Goal: Task Accomplishment & Management: Complete application form

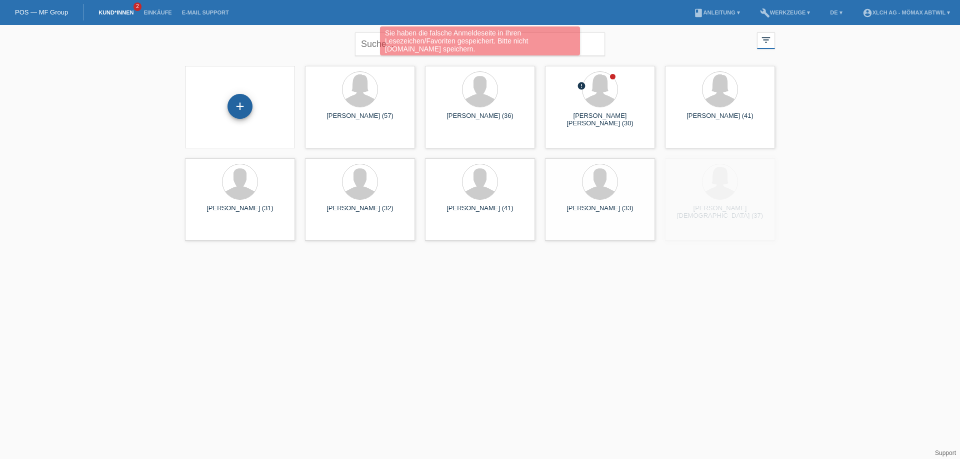
click at [235, 113] on div "+" at bounding box center [240, 106] width 24 height 17
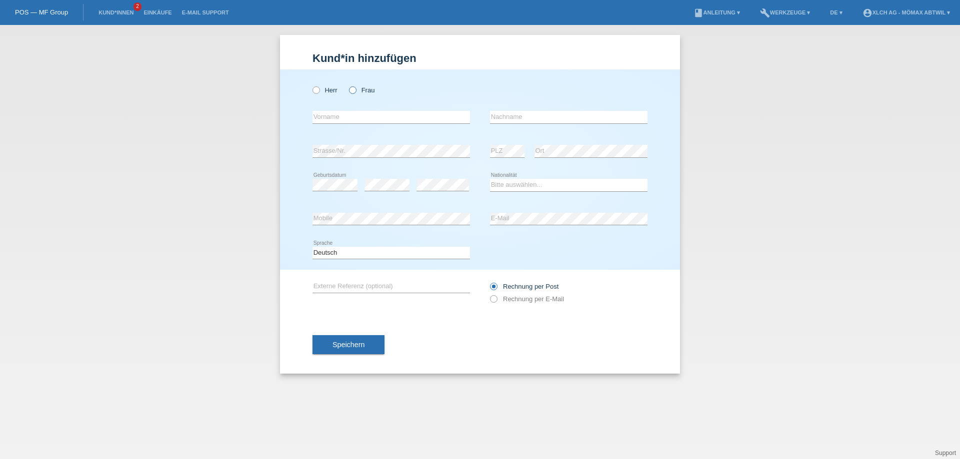
click at [359, 94] on label "Frau" at bounding box center [361, 89] width 25 height 7
click at [355, 93] on input "Frau" at bounding box center [352, 89] width 6 height 6
radio input "true"
click at [360, 110] on div "error Vorname" at bounding box center [390, 117] width 157 height 34
click at [368, 118] on input "text" at bounding box center [390, 117] width 157 height 12
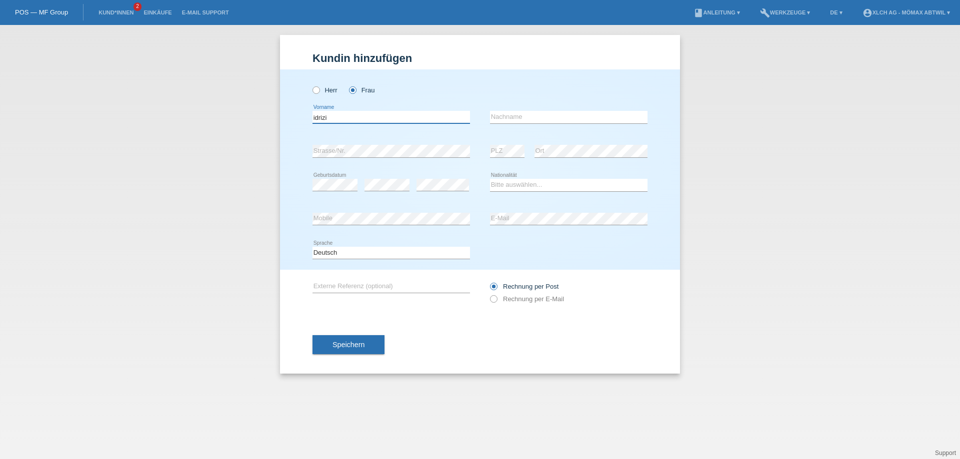
type input "idrizi"
drag, startPoint x: 351, startPoint y: 121, endPoint x: 256, endPoint y: 115, distance: 95.2
click at [256, 115] on div "Kund*in hinzufügen Kunde hinzufügen Kundin hinzufügen Herr Frau idrizi error Vo…" at bounding box center [480, 242] width 960 height 434
click at [503, 114] on input "text" at bounding box center [568, 117] width 157 height 12
paste input "idrizi"
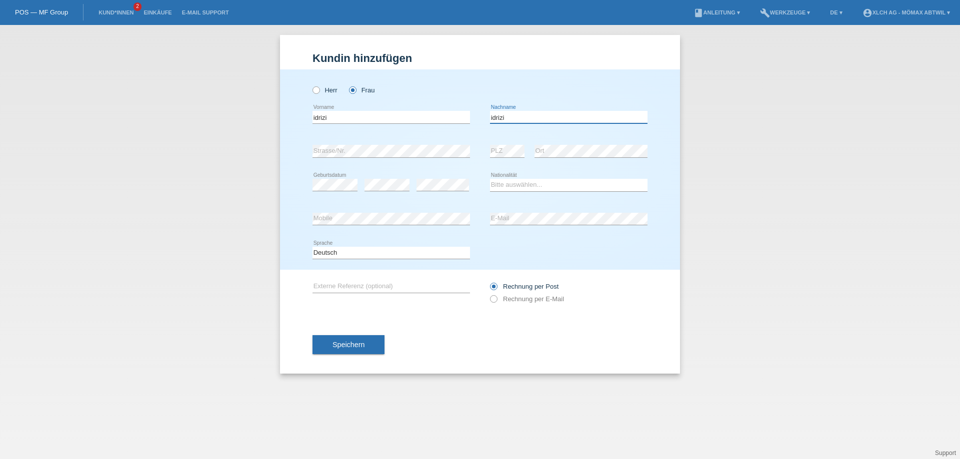
type input "idrizi"
drag, startPoint x: 418, startPoint y: 111, endPoint x: 309, endPoint y: 117, distance: 108.6
click at [256, 112] on div "Kund*in hinzufügen Kunde hinzufügen Kundin hinzufügen Herr Frau idrizi error Vo…" at bounding box center [480, 242] width 960 height 434
type input "e"
click at [314, 117] on input "reerze" at bounding box center [390, 117] width 157 height 12
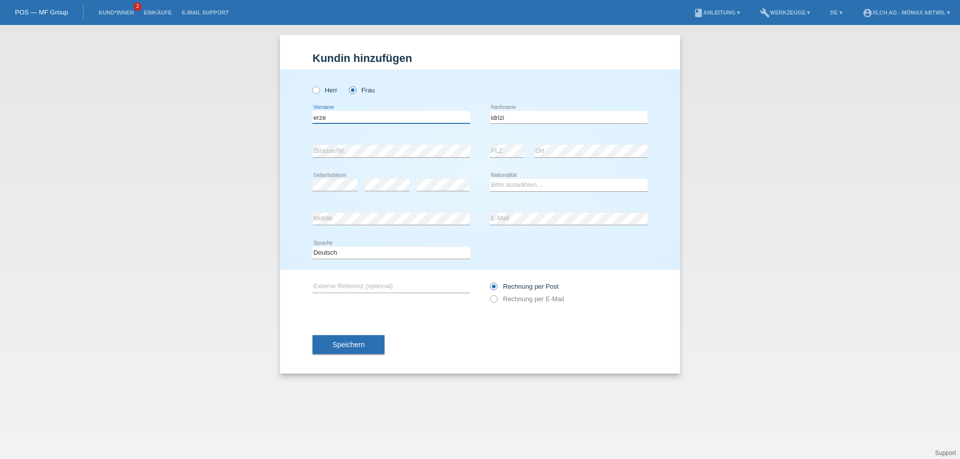
type input "erze"
click at [520, 186] on select "Bitte auswählen... Schweiz Deutschland Liechtenstein Österreich ------------ Af…" at bounding box center [568, 185] width 157 height 12
select select "XK"
click at [490, 179] on select "Bitte auswählen... Schweiz Deutschland Liechtenstein Österreich ------------ Af…" at bounding box center [568, 185] width 157 height 12
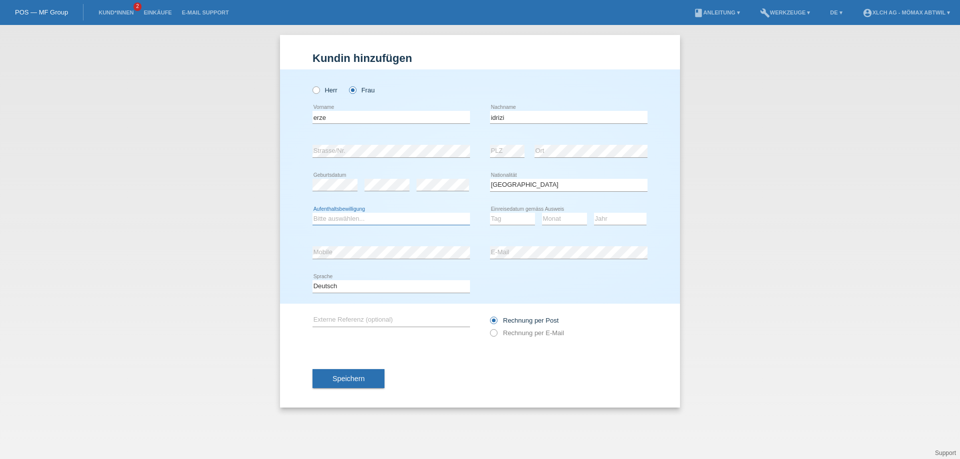
click at [376, 220] on select "Bitte auswählen... C B B - Flüchtlingsstatus Andere" at bounding box center [390, 219] width 157 height 12
select select "B"
click at [312, 213] on select "Bitte auswählen... C B B - Flüchtlingsstatus Andere" at bounding box center [390, 219] width 157 height 12
click at [509, 223] on select "Tag 01 02 03 04 05 06 07 08 09 10 11" at bounding box center [512, 219] width 45 height 12
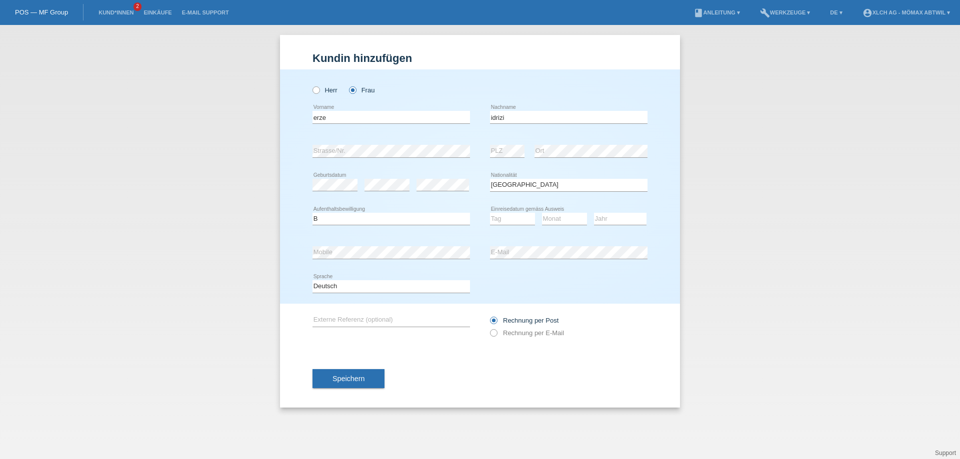
click at [494, 210] on div "Tag 01 02 03 04 05 06 07 08 09 10 11 12 13 14 15 16" at bounding box center [512, 219] width 45 height 34
click at [504, 216] on select "Tag 01 02 03 04 05 06 07 08 09 10 11" at bounding box center [512, 219] width 45 height 12
click at [578, 266] on div "error E-Mail" at bounding box center [568, 253] width 157 height 34
drag, startPoint x: 492, startPoint y: 223, endPoint x: 496, endPoint y: 221, distance: 5.1
click at [495, 222] on select "Tag 01 02 03 04 05 06 07 08 09 10 11" at bounding box center [512, 219] width 45 height 12
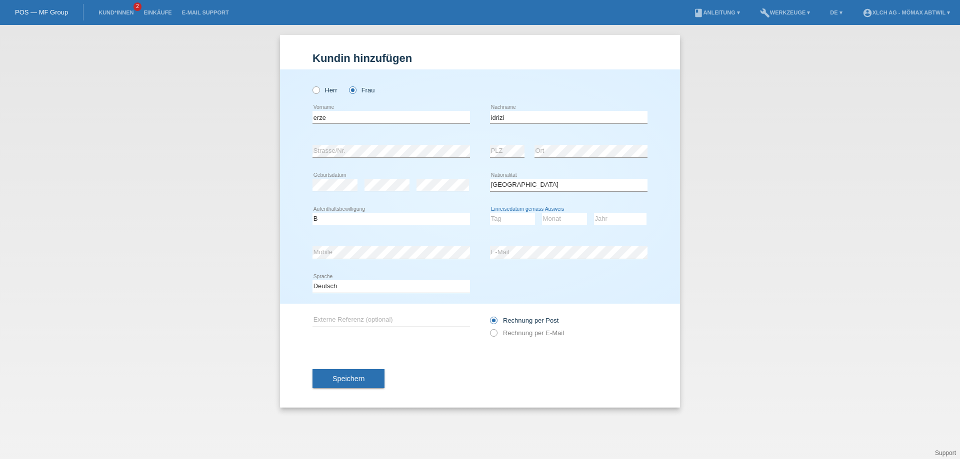
select select "18"
click at [490, 213] on select "Tag 01 02 03 04 05 06 07 08 09 10 11" at bounding box center [512, 219] width 45 height 12
click at [578, 218] on select "Monat 01 02 03 04 05 06 07 08 09 10 11" at bounding box center [564, 219] width 45 height 12
select select "06"
click at [542, 213] on select "Monat 01 02 03 04 05 06 07 08 09 10 11" at bounding box center [564, 219] width 45 height 12
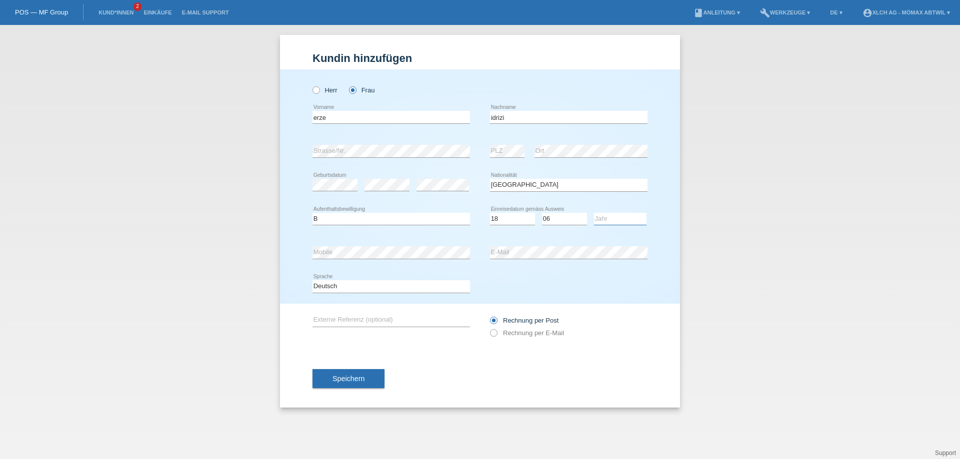
drag, startPoint x: 610, startPoint y: 219, endPoint x: 607, endPoint y: 228, distance: 10.0
click at [610, 219] on select "Jahr 2025 2024 2023 2022 2021 2020 2019 2018 2017 2016 2015 2014 2013 2012 2011…" at bounding box center [620, 219] width 52 height 12
select select "2019"
click at [594, 213] on select "Jahr 2025 2024 2023 2022 2021 2020 2019 2018 2017 2016 2015 2014 2013 2012 2011…" at bounding box center [620, 219] width 52 height 12
click at [384, 242] on div "error Mobile" at bounding box center [390, 253] width 157 height 34
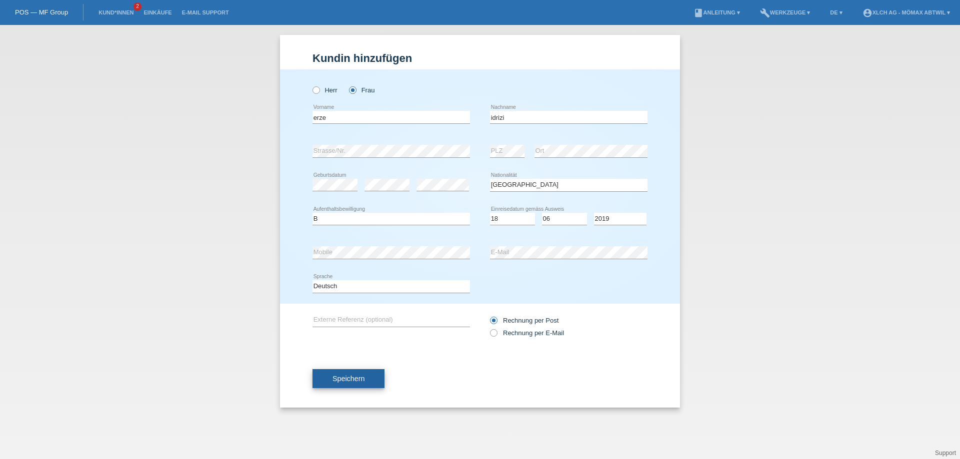
click at [371, 383] on button "Speichern" at bounding box center [348, 378] width 72 height 19
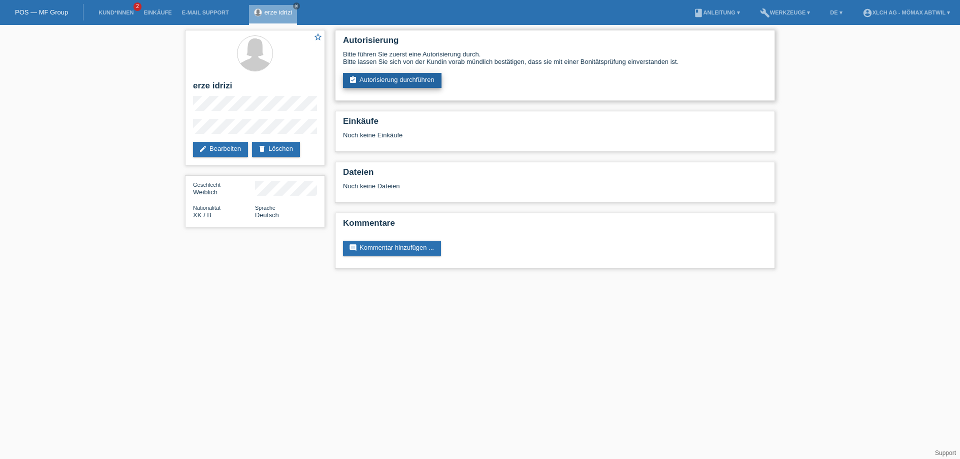
click at [414, 77] on link "assignment_turned_in Autorisierung durchführen" at bounding box center [392, 80] width 98 height 15
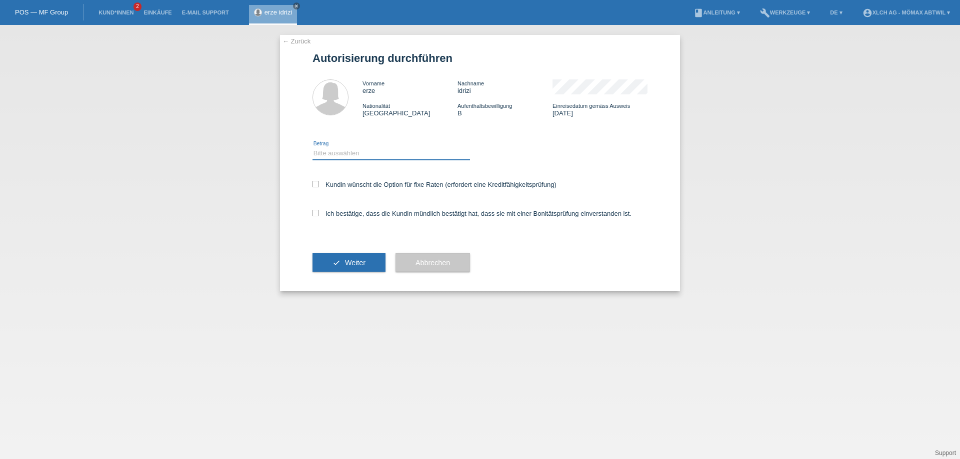
click at [393, 157] on select "Bitte auswählen CHF 1.00 - CHF 499.00 CHF 500.00 - CHF 1'999.00 CHF 2'000.00 - …" at bounding box center [390, 153] width 157 height 12
click at [381, 139] on div "Bitte auswählen CHF 1.00 - CHF 499.00 CHF 500.00 - CHF 1'999.00 CHF 2'000.00 - …" at bounding box center [390, 154] width 157 height 34
click at [349, 155] on select "Bitte auswählen CHF 1.00 - CHF 499.00 CHF 500.00 - CHF 1'999.00 CHF 2'000.00 - …" at bounding box center [390, 153] width 157 height 12
click at [368, 158] on select "Bitte auswählen CHF 1.00 - CHF 499.00 CHF 500.00 - CHF 1'999.00 CHF 2'000.00 - …" at bounding box center [390, 153] width 157 height 12
select select "3"
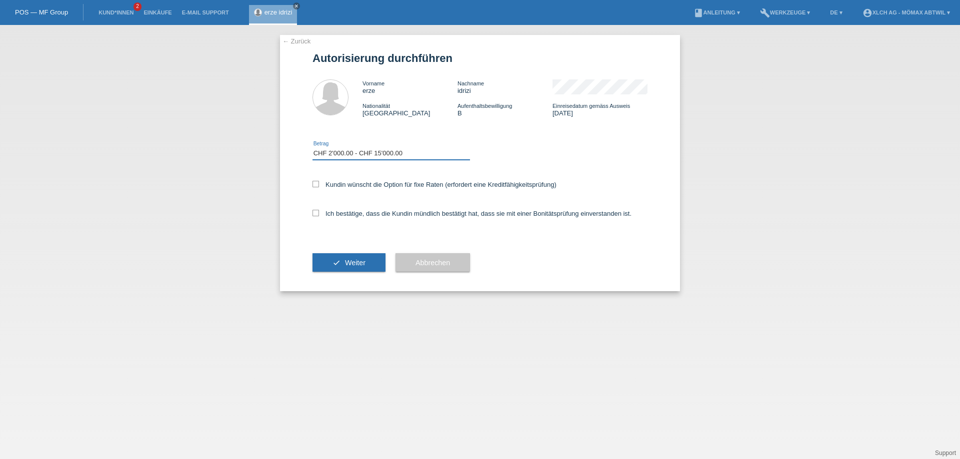
click at [312, 147] on select "Bitte auswählen CHF 1.00 - CHF 499.00 CHF 500.00 - CHF 1'999.00 CHF 2'000.00 - …" at bounding box center [390, 153] width 157 height 12
click at [326, 182] on label "Kundin wünscht die Option für fixe Raten (erfordert eine Kreditfähigkeitsprüfun…" at bounding box center [434, 184] width 244 height 7
click at [319, 182] on input "Kundin wünscht die Option für fixe Raten (erfordert eine Kreditfähigkeitsprüfun…" at bounding box center [315, 184] width 6 height 6
click at [326, 182] on label "Kundin wünscht die Option für fixe Raten (erfordert eine Kreditfähigkeitsprüfun…" at bounding box center [434, 184] width 244 height 7
click at [319, 182] on input "Kundin wünscht die Option für fixe Raten (erfordert eine Kreditfähigkeitsprüfun…" at bounding box center [315, 184] width 6 height 6
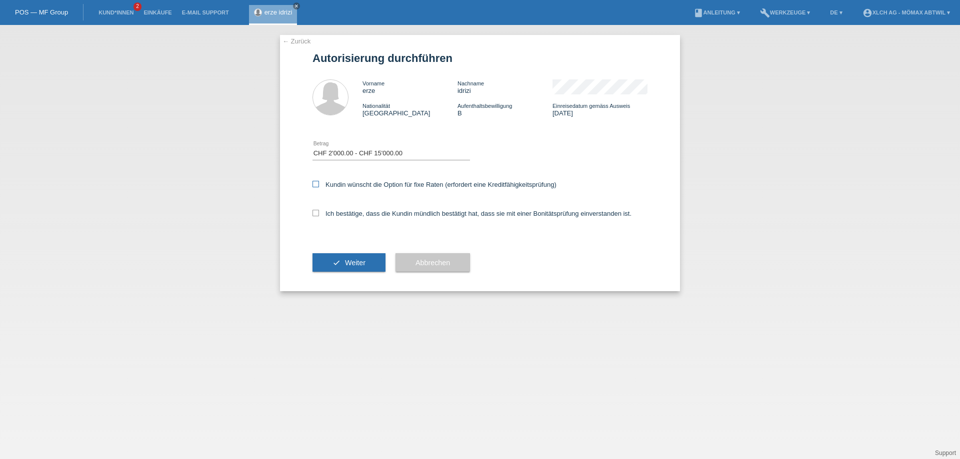
click at [326, 182] on label "Kundin wünscht die Option für fixe Raten (erfordert eine Kreditfähigkeitsprüfun…" at bounding box center [434, 184] width 244 height 7
click at [319, 182] on input "Kundin wünscht die Option für fixe Raten (erfordert eine Kreditfähigkeitsprüfun…" at bounding box center [315, 184] width 6 height 6
checkbox input "true"
click at [333, 210] on label "Ich bestätige, dass die Kundin mündlich bestätigt hat, dass sie mit einer Bonit…" at bounding box center [471, 213] width 319 height 7
click at [319, 210] on input "Ich bestätige, dass die Kundin mündlich bestätigt hat, dass sie mit einer Bonit…" at bounding box center [315, 213] width 6 height 6
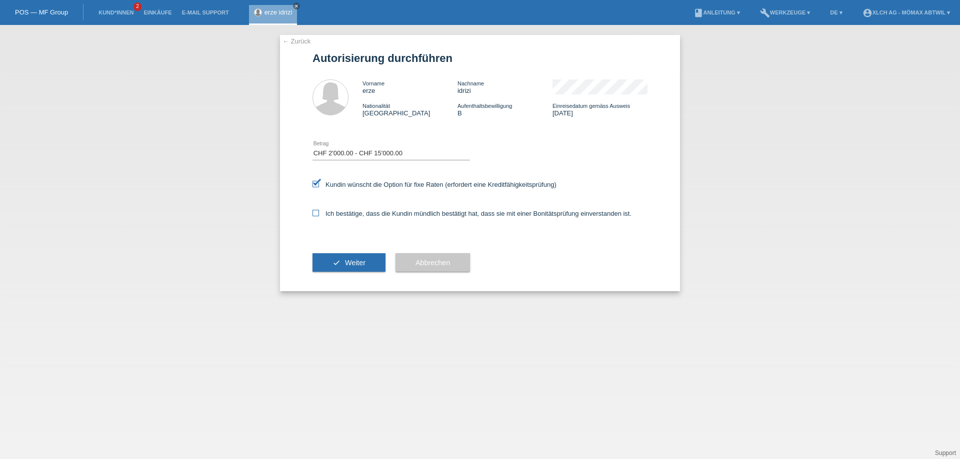
checkbox input "true"
click at [346, 270] on button "check Weiter" at bounding box center [348, 262] width 73 height 19
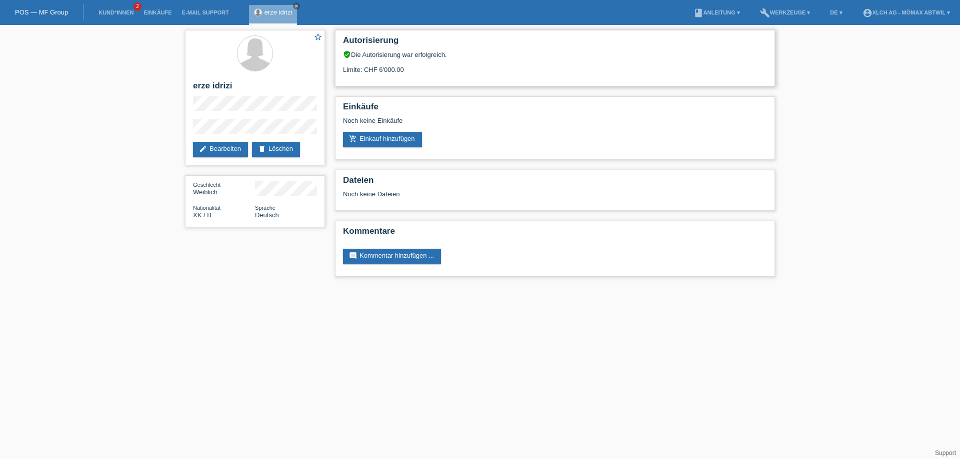
drag, startPoint x: 400, startPoint y: 70, endPoint x: 429, endPoint y: 71, distance: 28.5
click at [429, 71] on div "Limite: CHF 6'000.00" at bounding box center [555, 65] width 424 height 15
click at [430, 287] on html "POS — MF Group Kund*innen 2 Einkäufe E-Mail Support erze idrizi close menu" at bounding box center [480, 143] width 960 height 287
